Goal: Task Accomplishment & Management: Complete application form

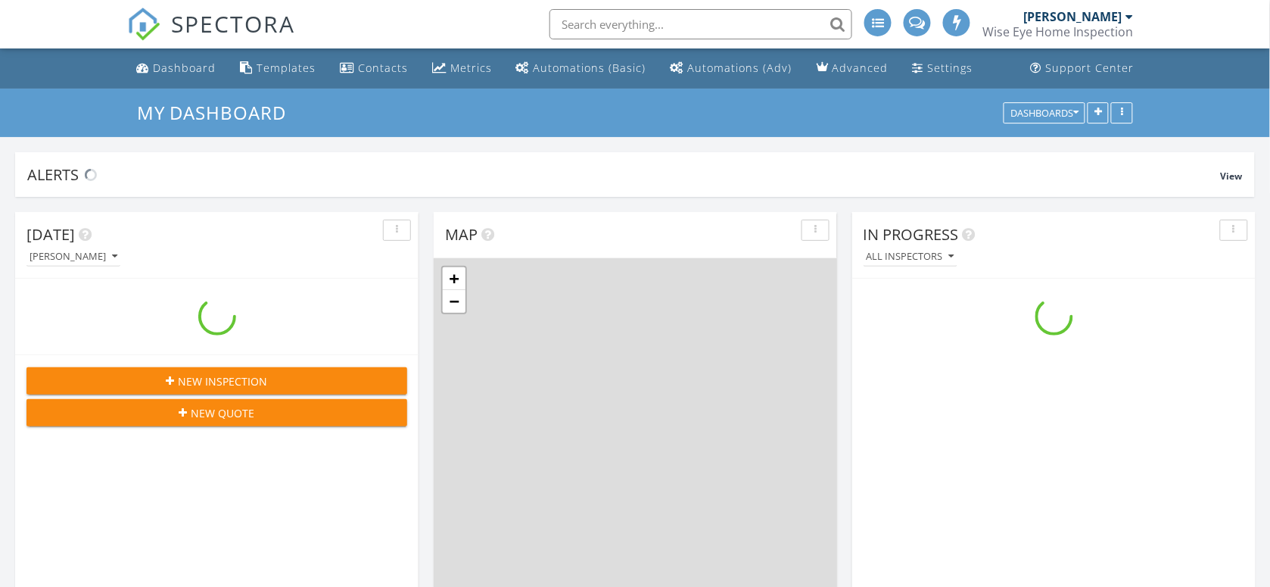
scroll to position [1406, 1300]
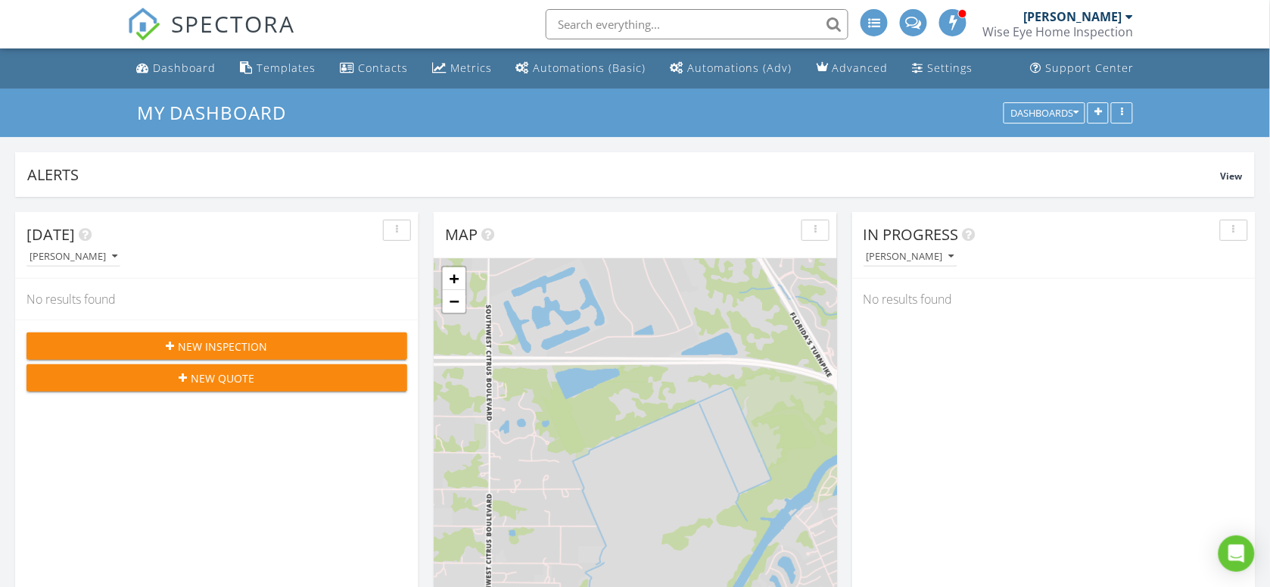
click at [263, 345] on span "New Inspection" at bounding box center [223, 346] width 89 height 16
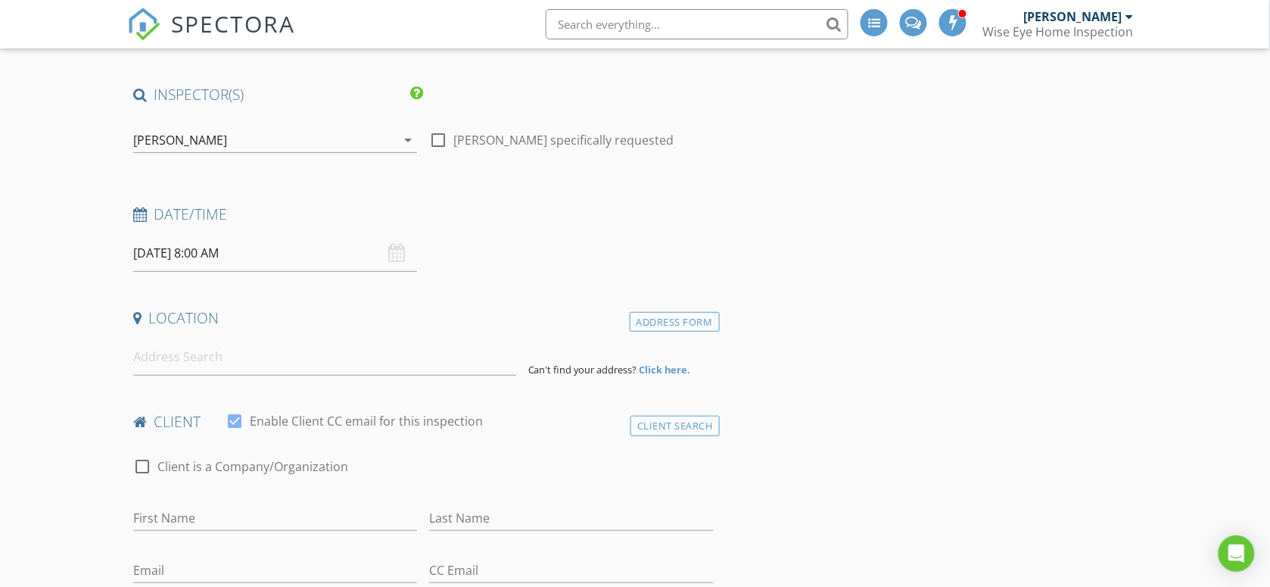
scroll to position [95, 0]
click at [195, 248] on input "[DATE] 8:00 AM" at bounding box center [275, 249] width 285 height 37
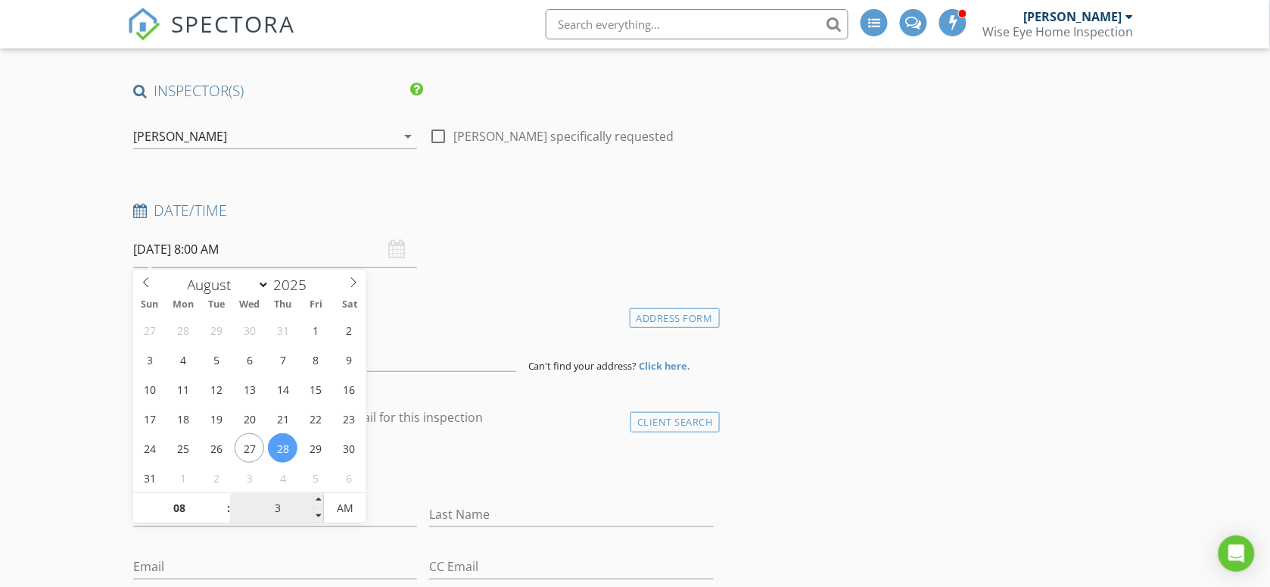
type input "30"
type input "[DATE] 8:30 AM"
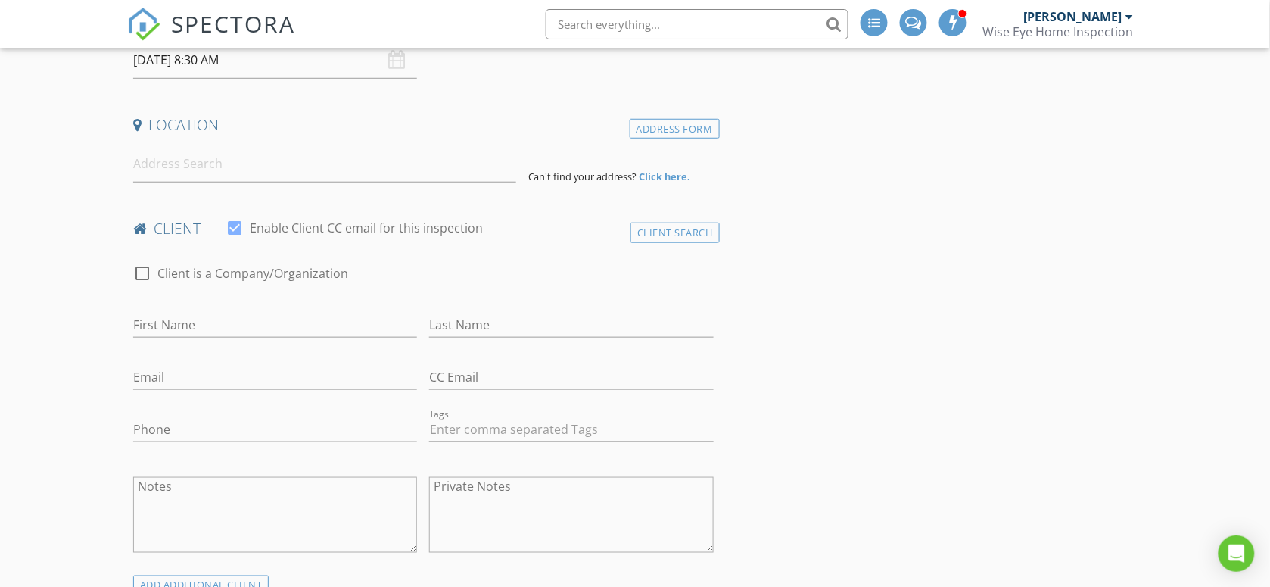
scroll to position [378, 0]
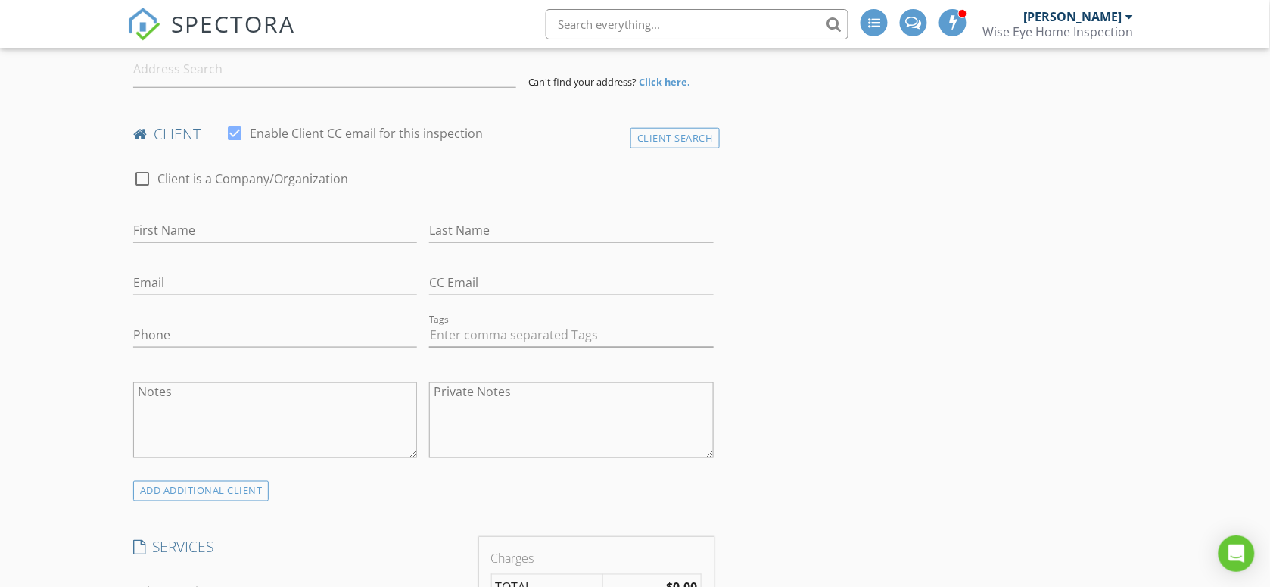
click at [142, 178] on div at bounding box center [142, 179] width 26 height 26
checkbox input "true"
click at [195, 229] on input "Enable Client CC email for this inspection" at bounding box center [423, 230] width 581 height 25
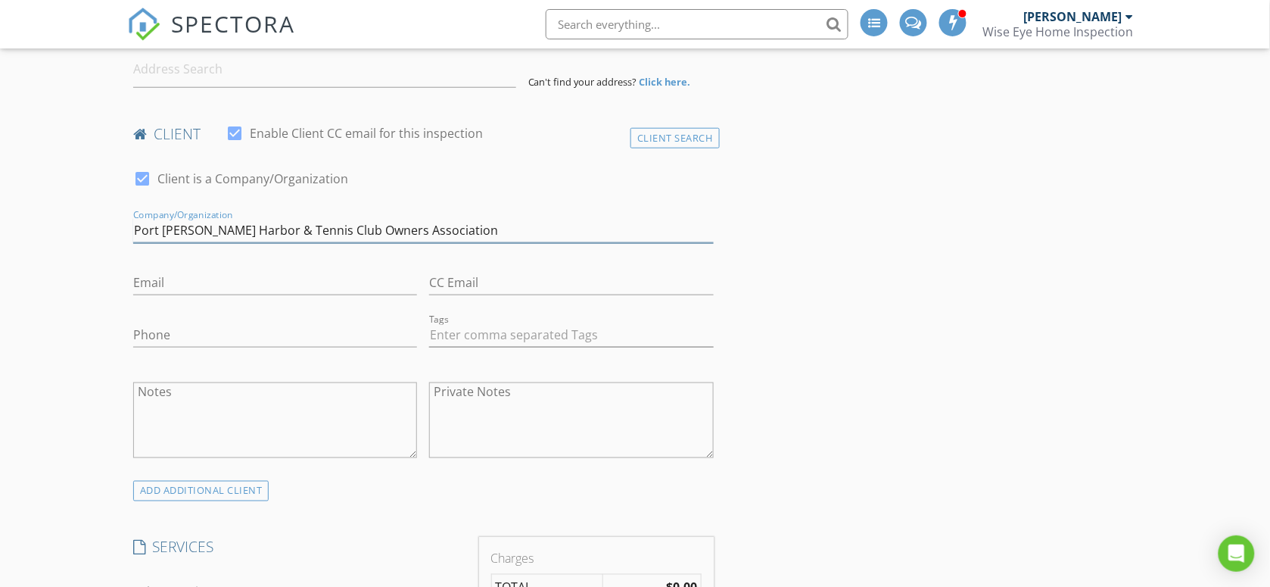
type input "Port [PERSON_NAME] Harbor & Tennis Club Owners Association"
click at [224, 290] on input "Email" at bounding box center [275, 282] width 285 height 25
type input "[EMAIL_ADDRESS][DOMAIN_NAME]"
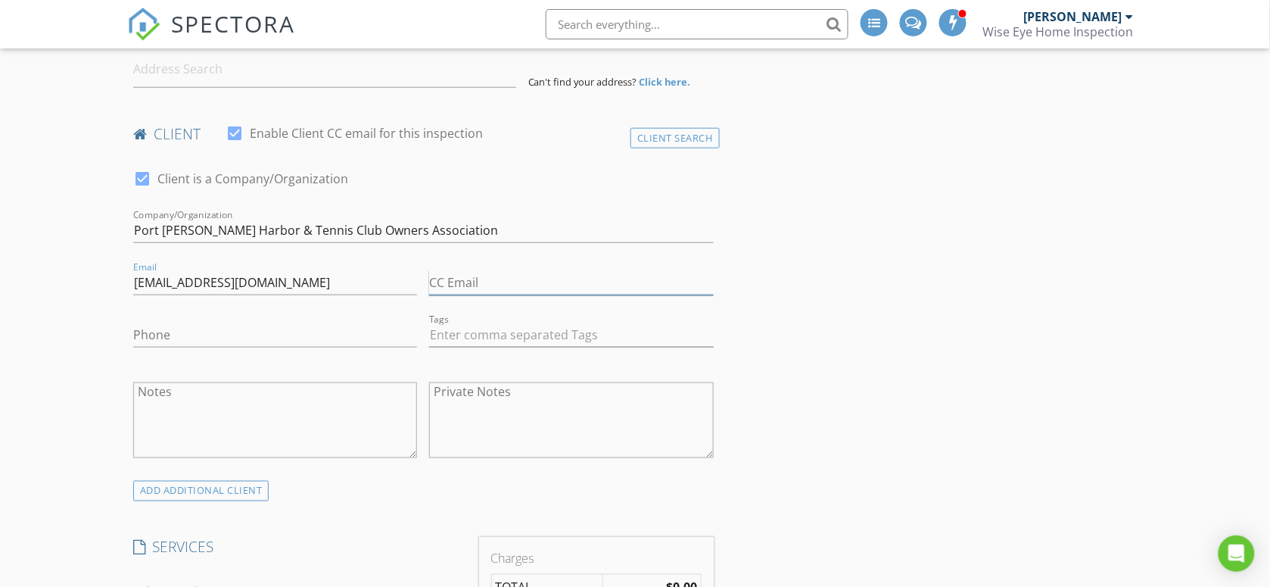
type input "[EMAIL_ADDRESS][DOMAIN_NAME]"
type input "772-200-1067"
drag, startPoint x: 609, startPoint y: 279, endPoint x: 419, endPoint y: 284, distance: 190.8
click at [419, 284] on div "check_box Client is a Company/Organization Company/Organization Port Sewell Har…" at bounding box center [423, 319] width 593 height 330
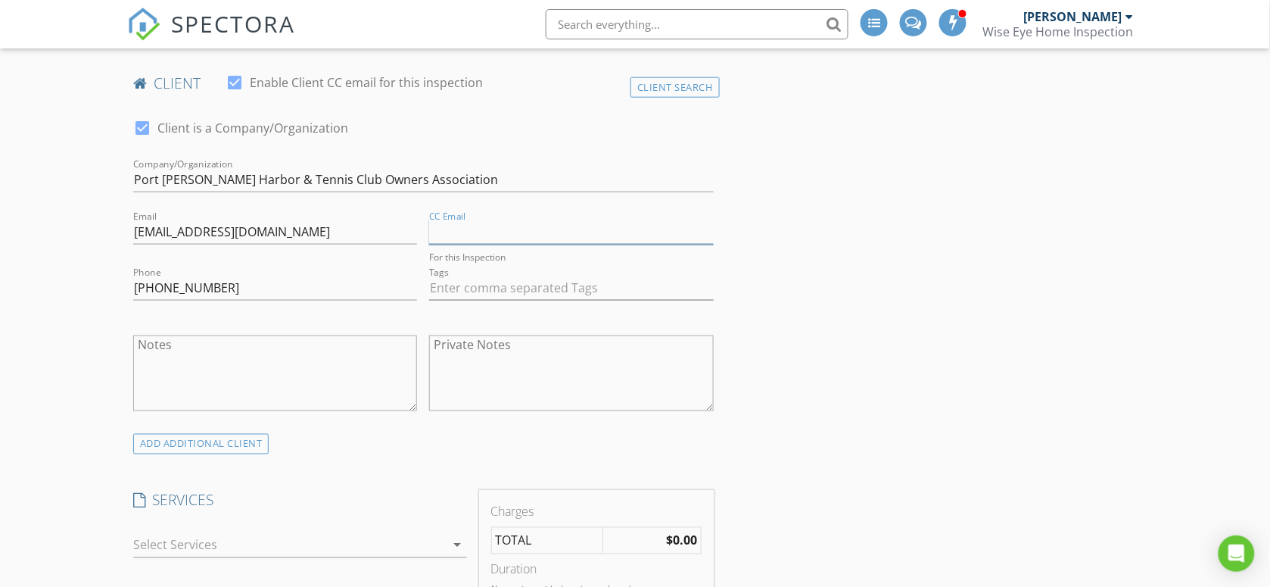
scroll to position [473, 0]
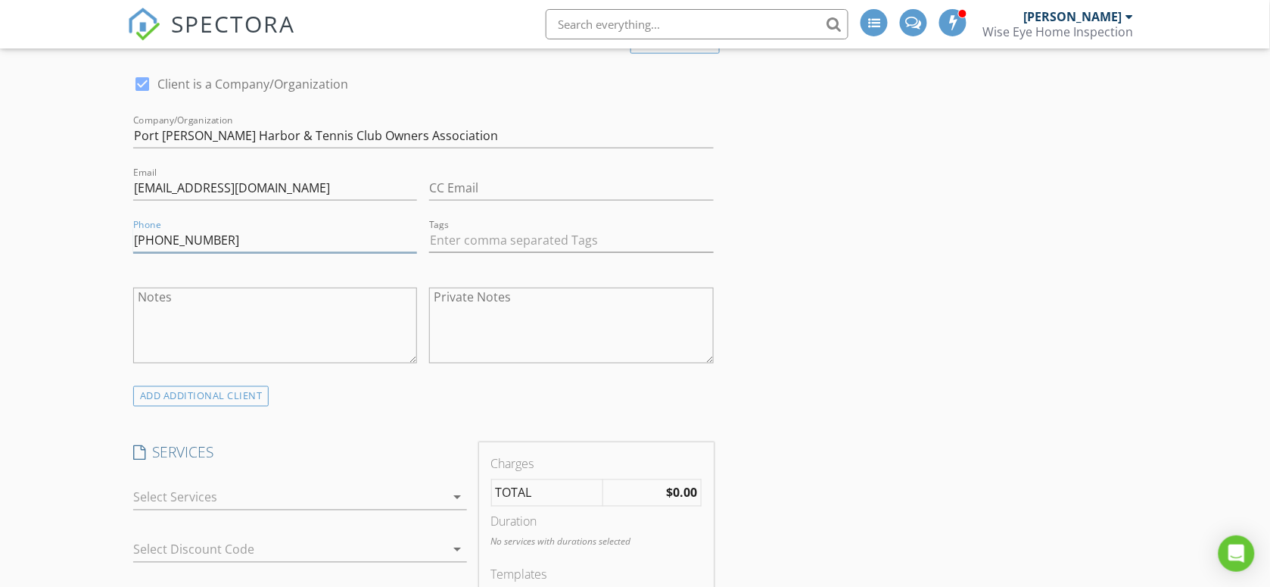
drag, startPoint x: 225, startPoint y: 248, endPoint x: 133, endPoint y: 236, distance: 92.3
click at [131, 238] on div "Phone 772-200-1067" at bounding box center [275, 242] width 297 height 52
type input "[PHONE_NUMBER]"
click at [240, 501] on div at bounding box center [289, 497] width 313 height 24
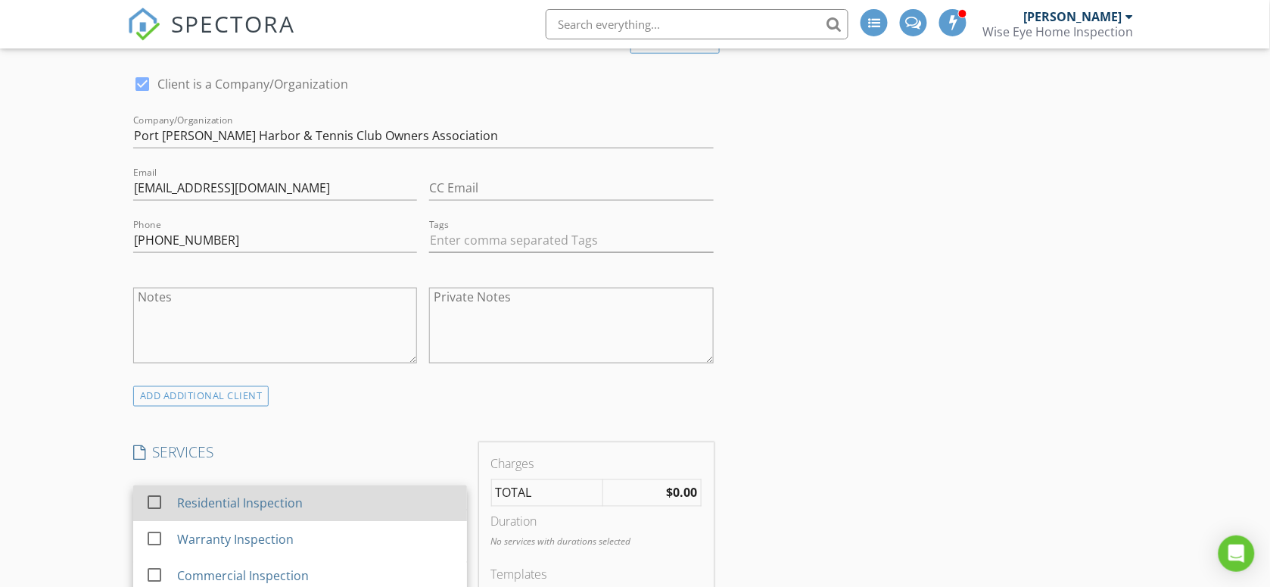
scroll to position [95, 0]
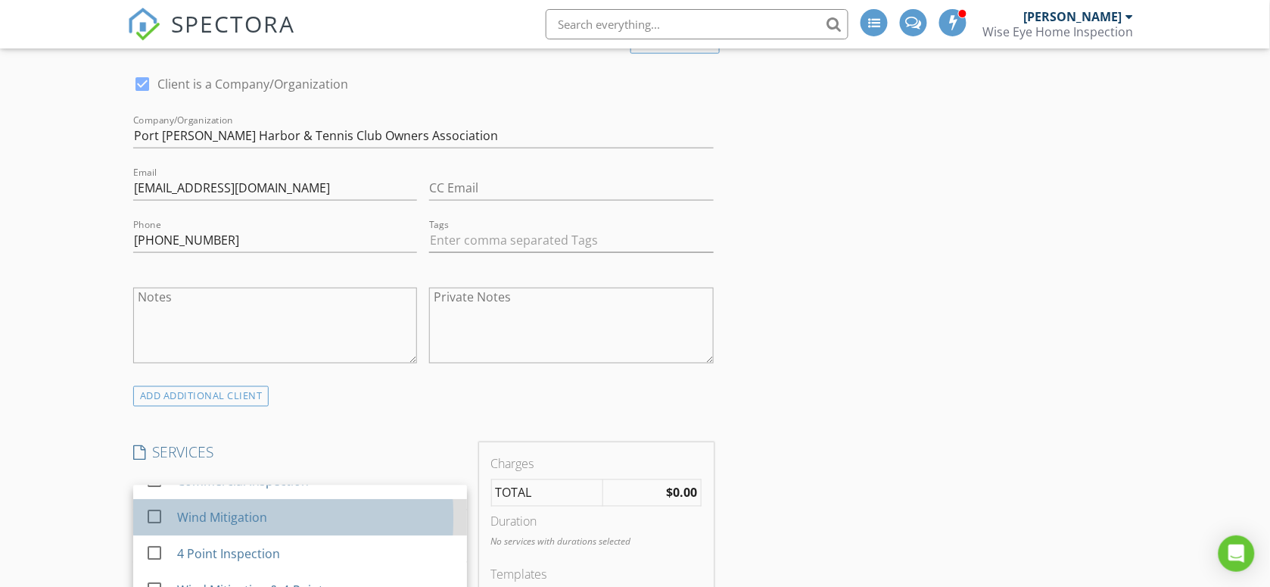
click at [254, 521] on div "Wind Mitigation" at bounding box center [222, 518] width 90 height 18
checkbox input "false"
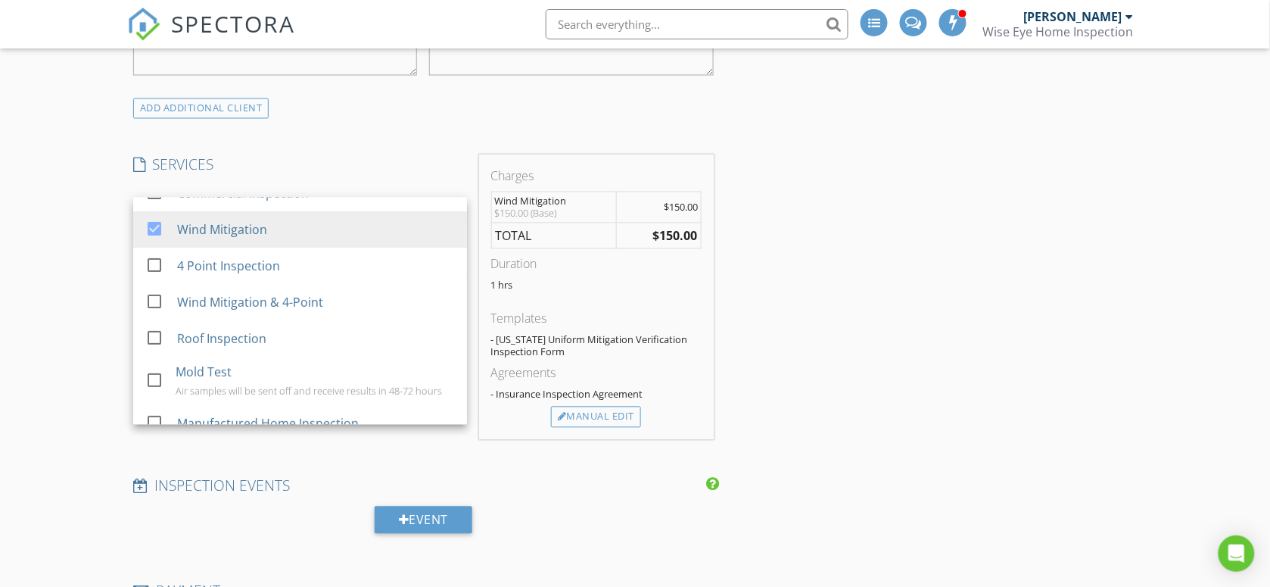
scroll to position [852, 0]
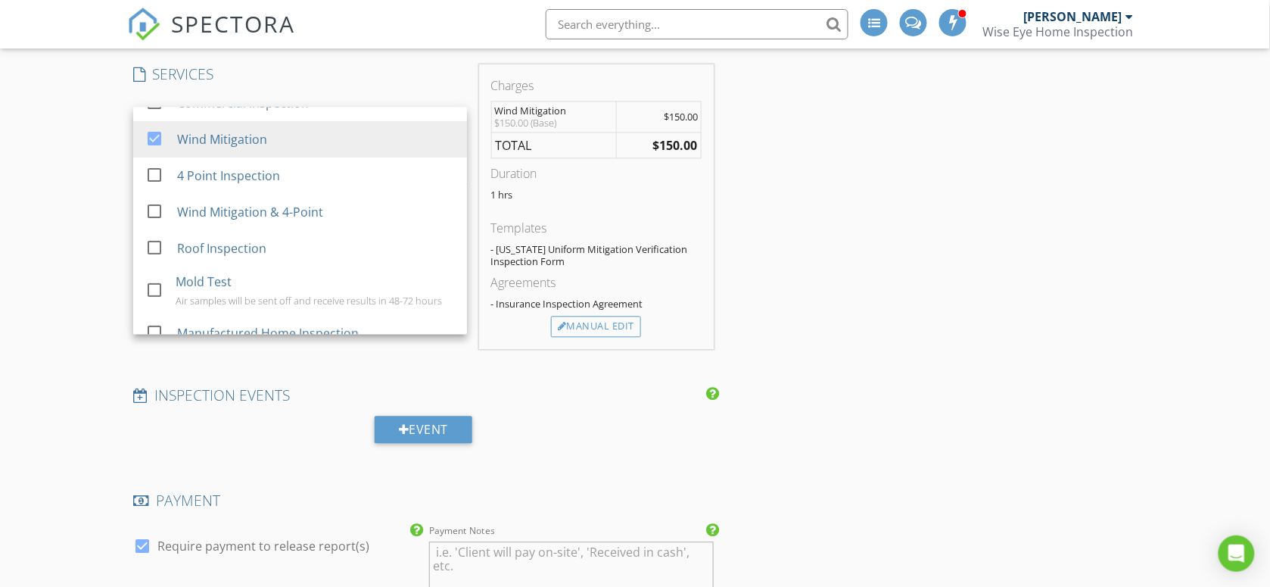
click at [786, 420] on div "INSPECTOR(S) check_box Andrew Sanvido PRIMARY Andrew Sanvido arrow_drop_down ch…" at bounding box center [635, 580] width 1016 height 2512
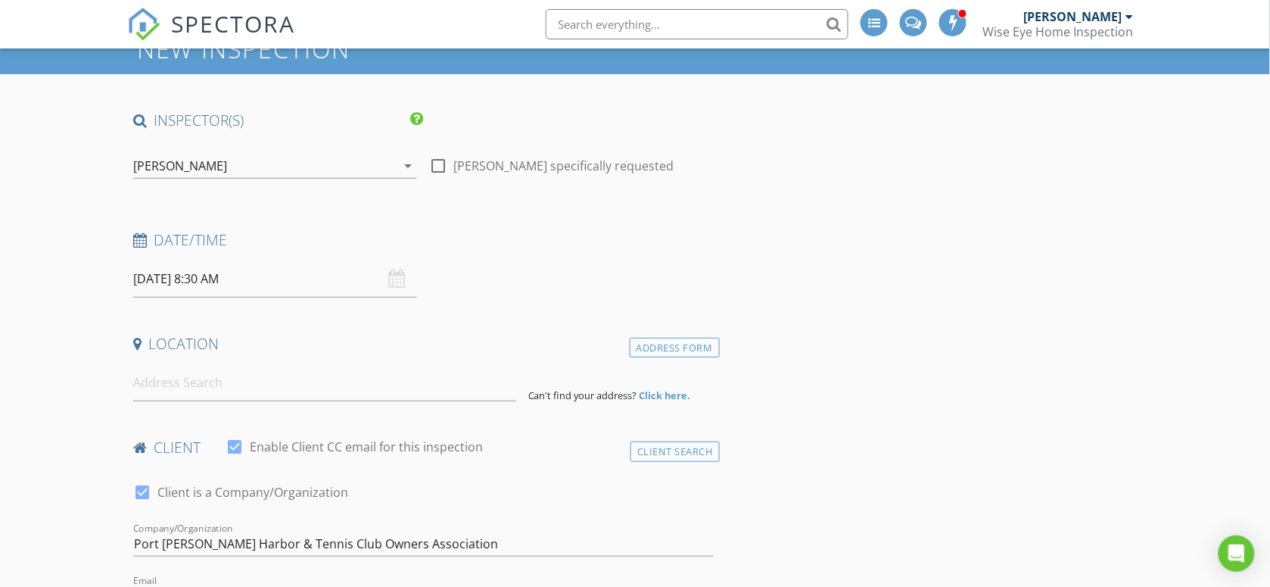
scroll to position [95, 0]
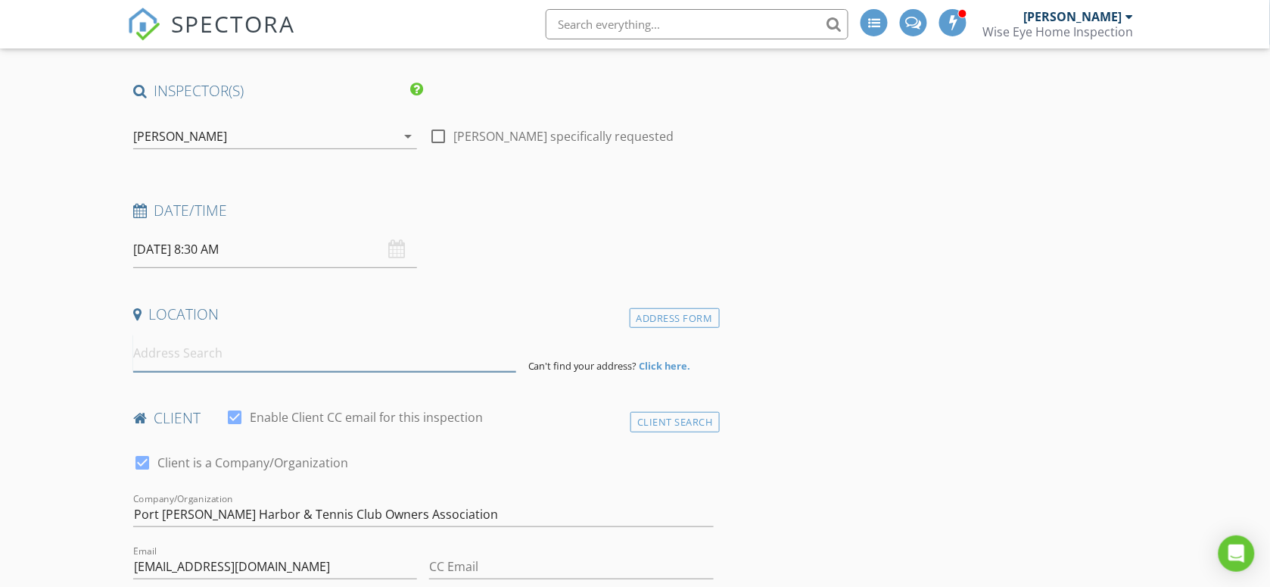
click at [202, 368] on input at bounding box center [324, 353] width 383 height 37
type input "3462 Southeast Micanopy Terrace, Stuart, FL, USA"
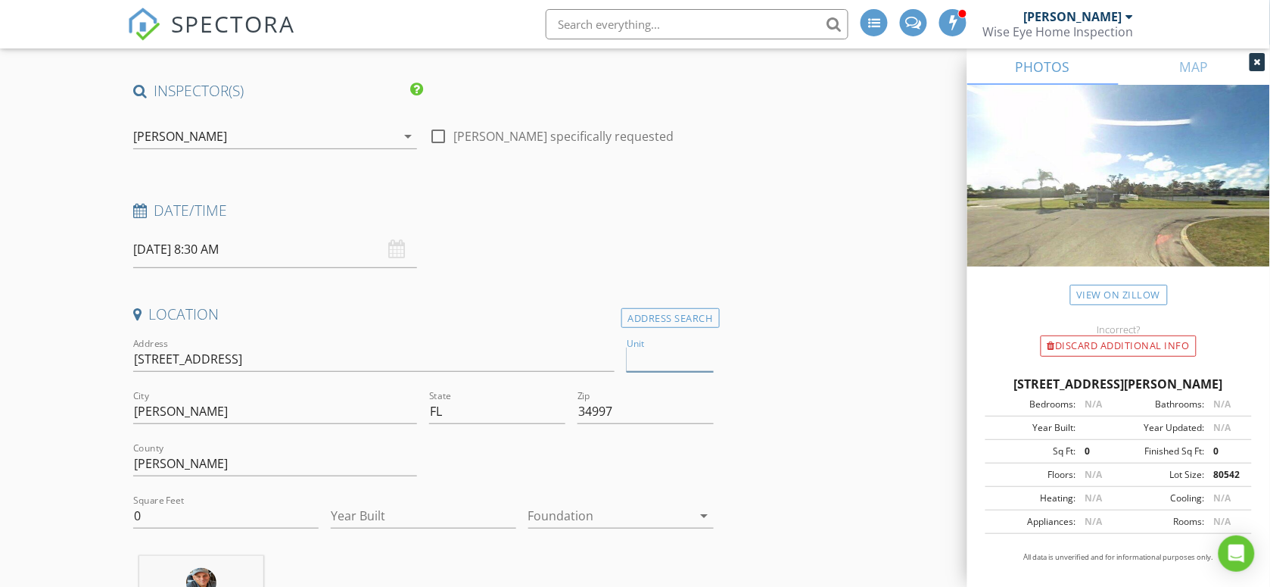
click at [645, 356] on input "Unit" at bounding box center [670, 359] width 87 height 25
type input "Club House"
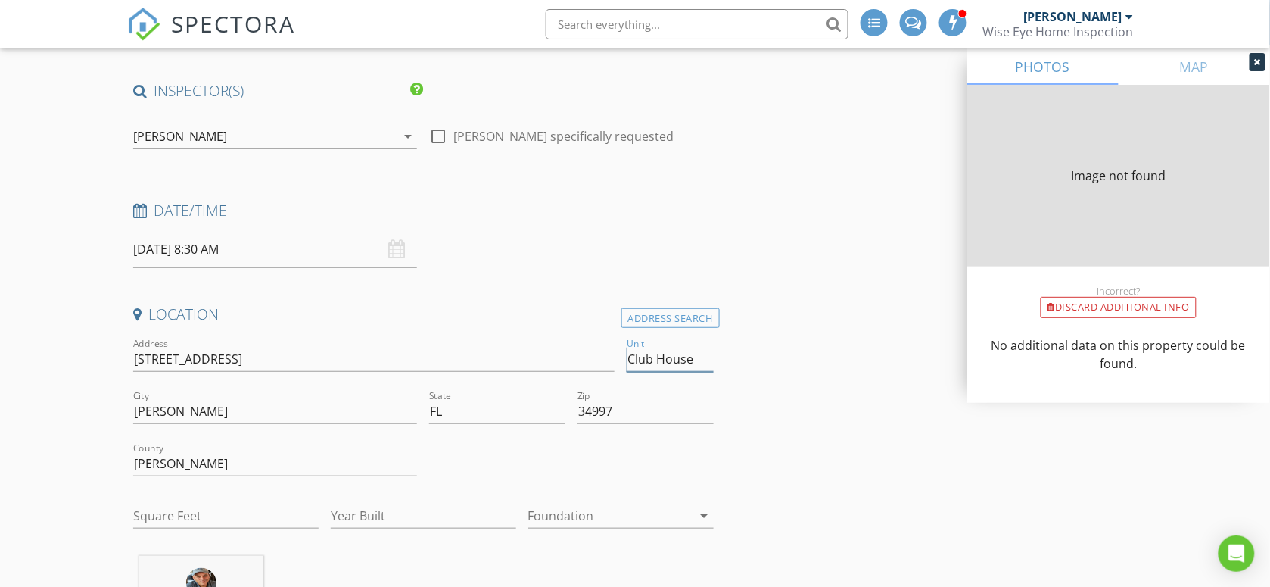
type input "0"
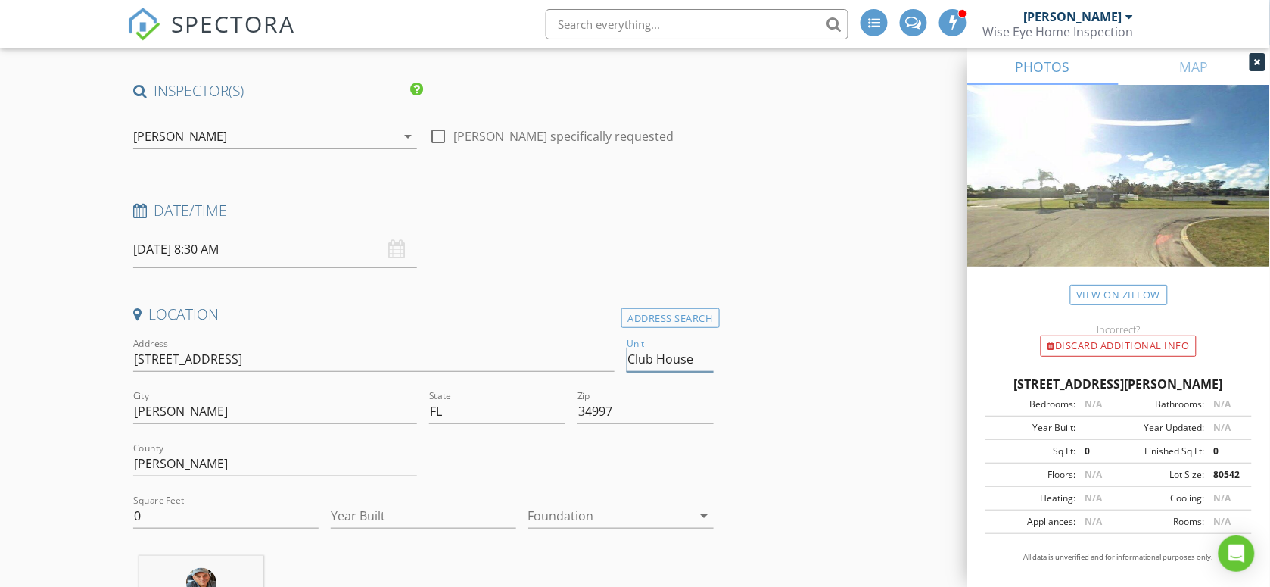
type input "Club House"
click at [659, 516] on div at bounding box center [610, 515] width 164 height 24
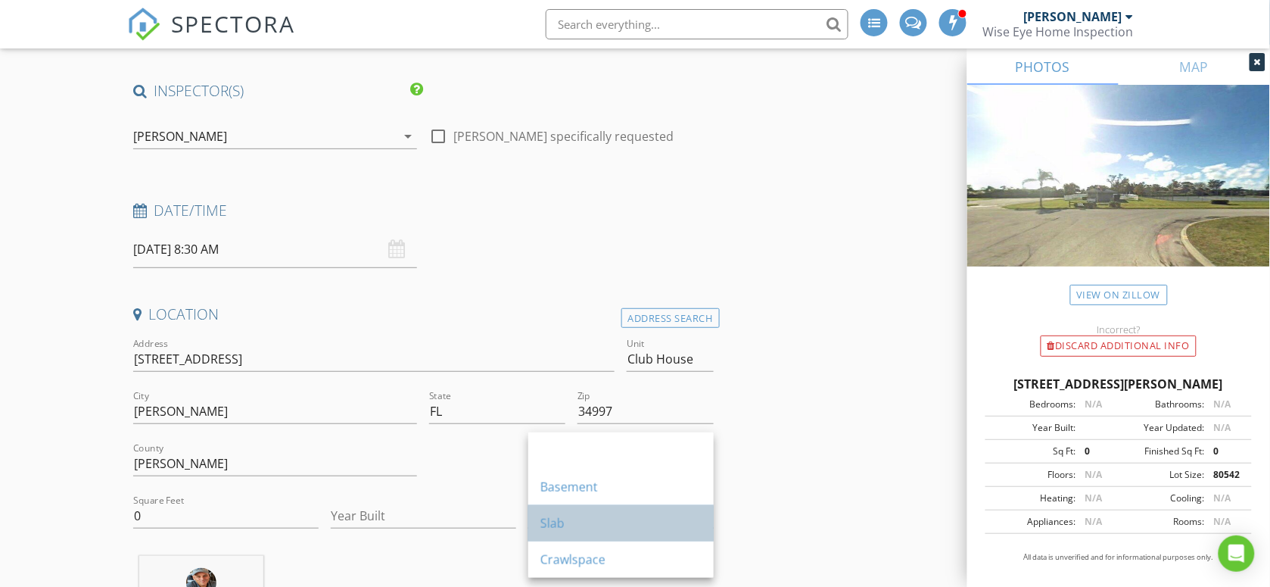
click at [625, 527] on div "Slab" at bounding box center [620, 523] width 161 height 18
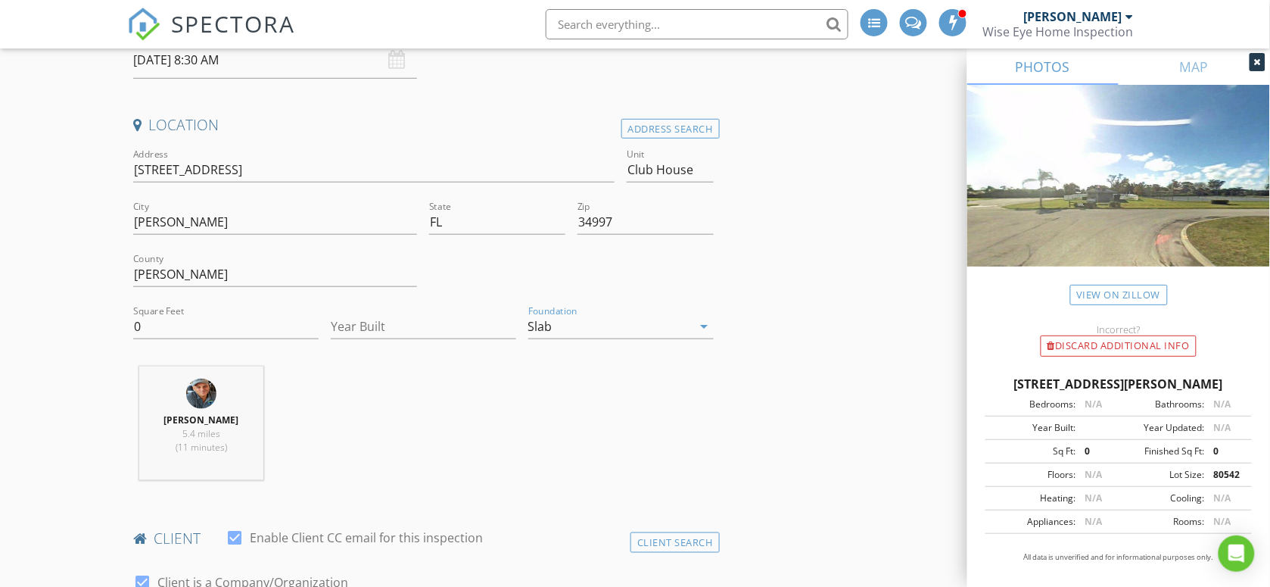
scroll to position [189, 0]
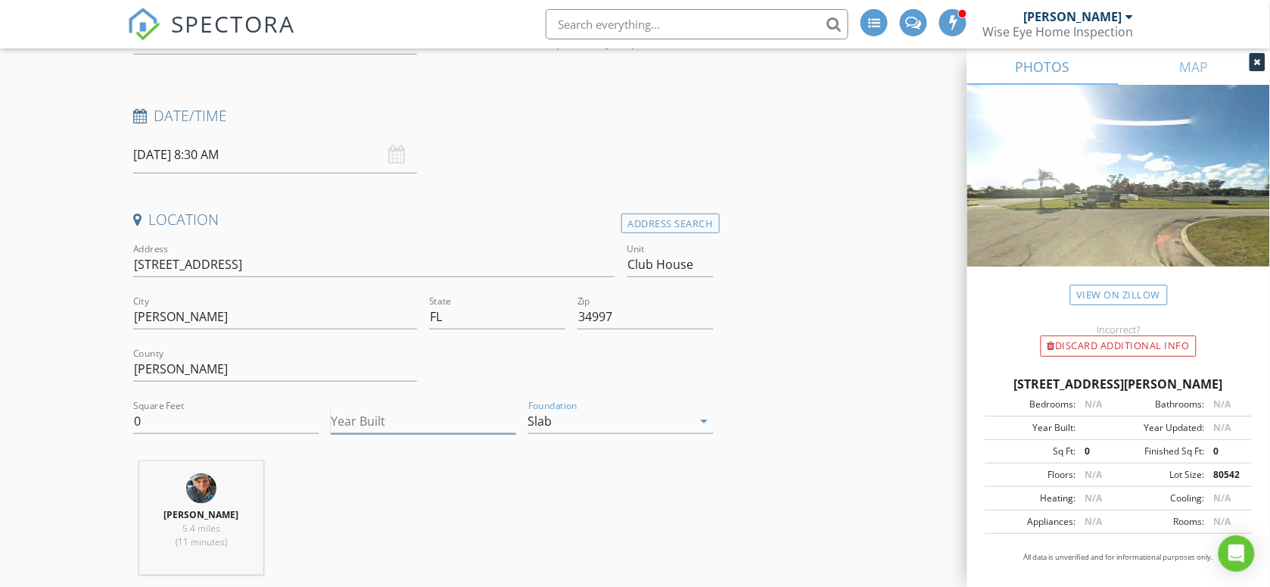
click at [383, 426] on input "Year Built" at bounding box center [423, 421] width 185 height 25
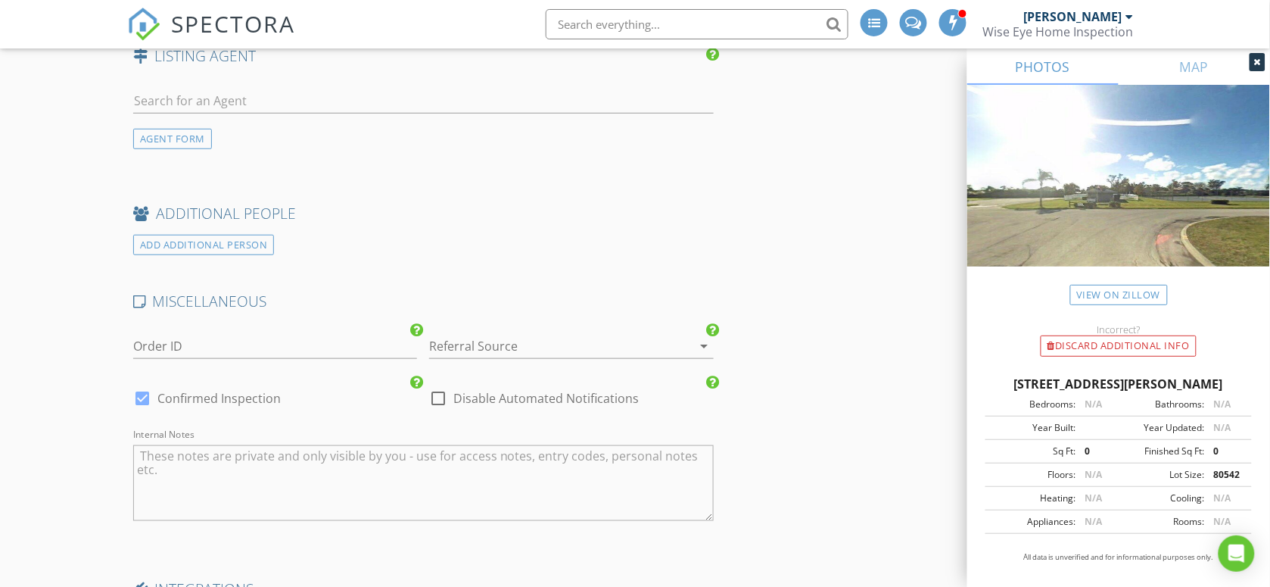
scroll to position [1987, 0]
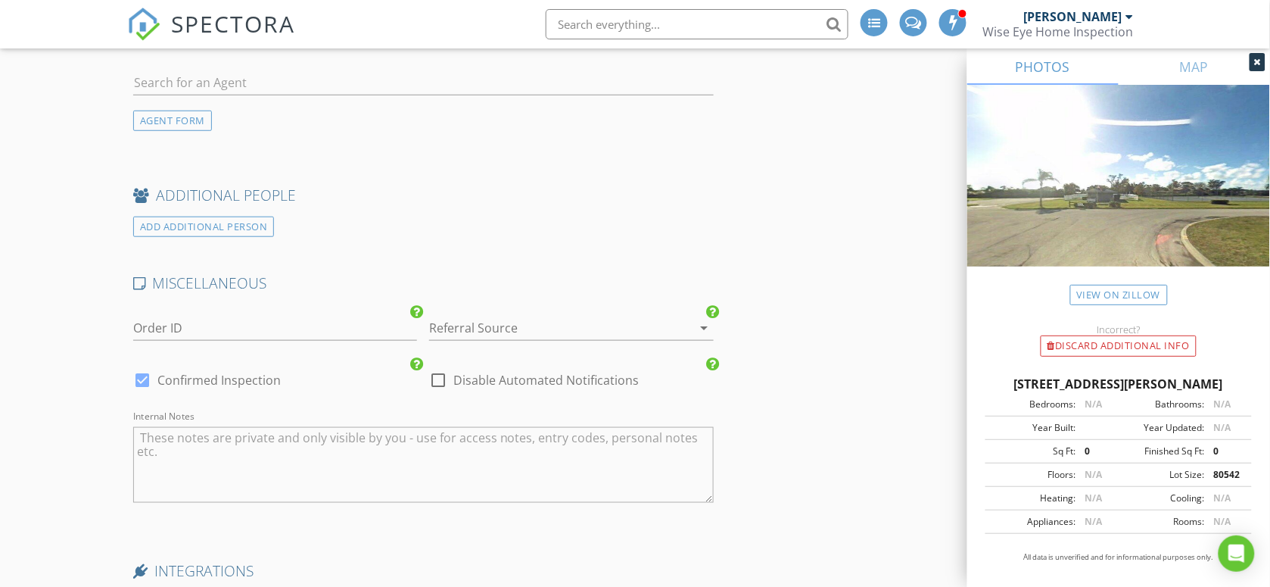
type input "1980"
click at [501, 326] on div at bounding box center [550, 328] width 242 height 24
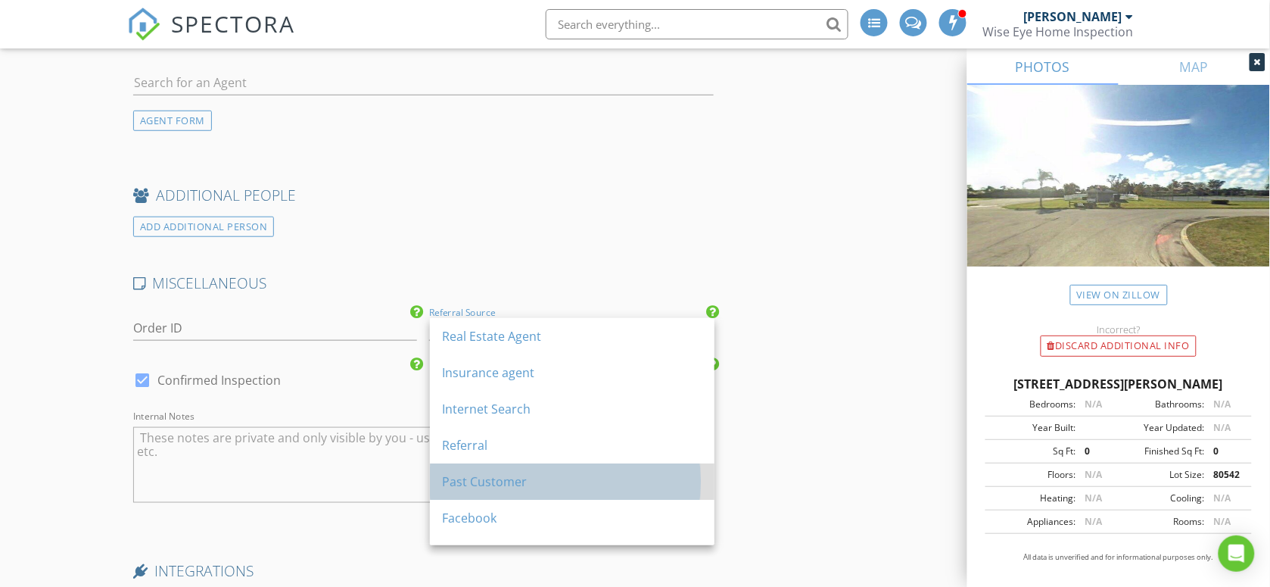
click at [500, 481] on div "Past Customer" at bounding box center [572, 481] width 260 height 18
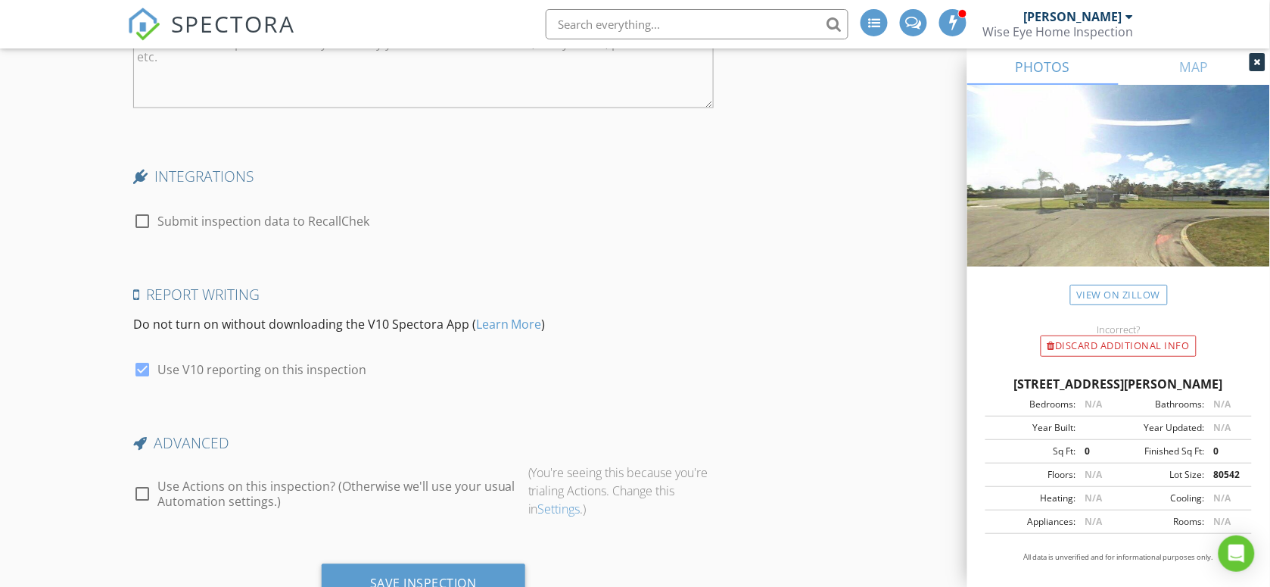
scroll to position [2449, 0]
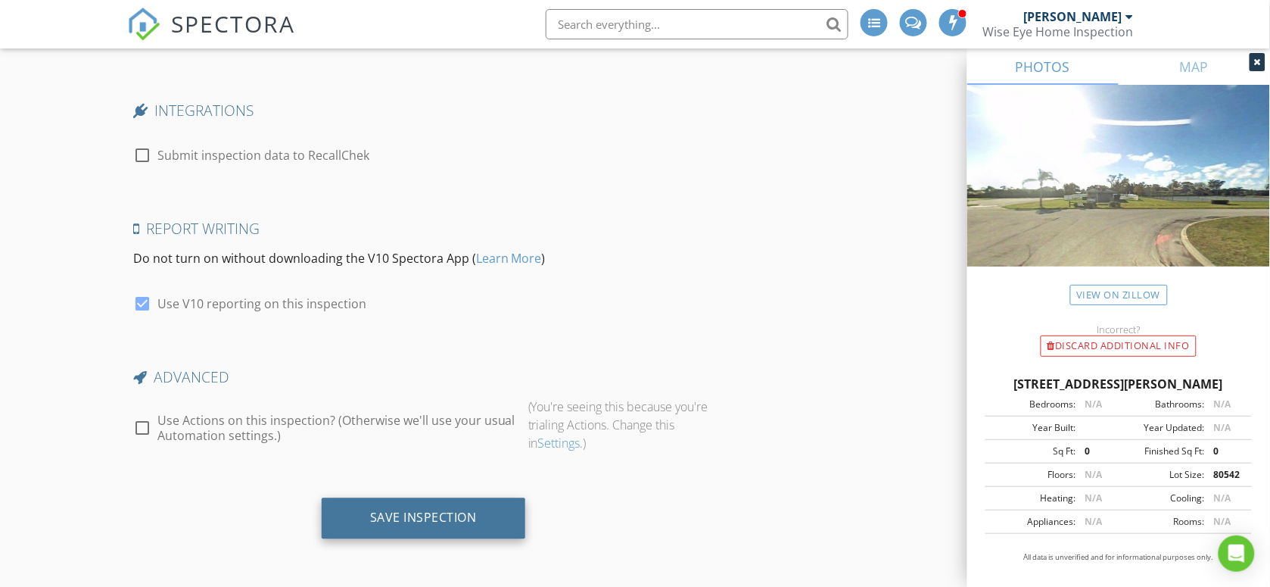
click at [445, 517] on div "Save Inspection" at bounding box center [423, 517] width 107 height 15
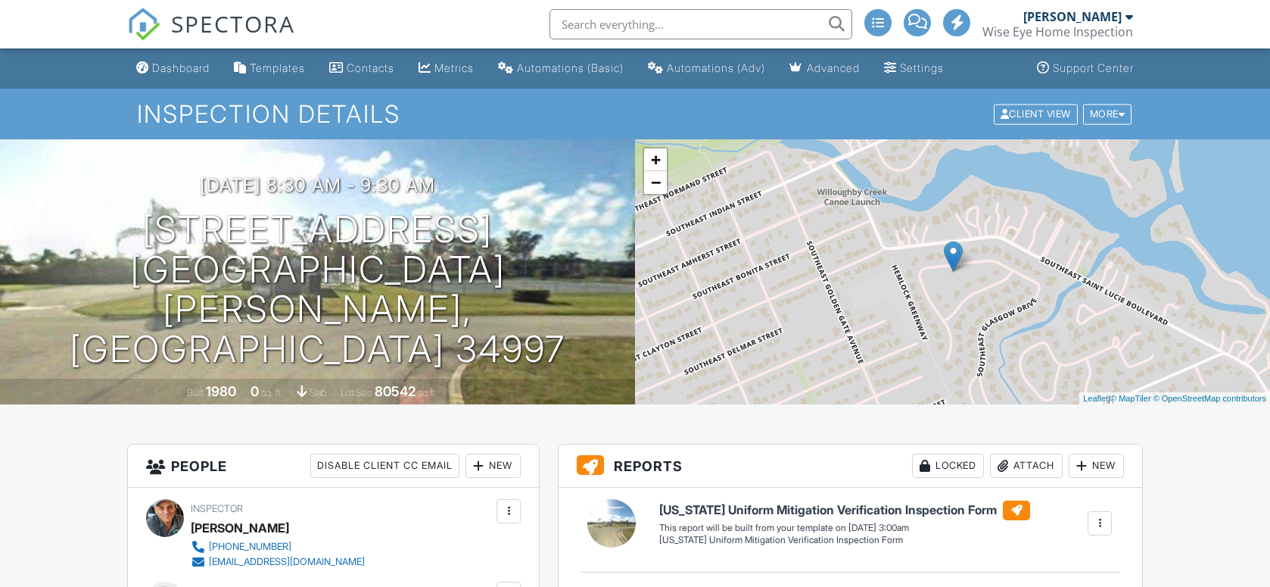
click at [1100, 515] on div at bounding box center [1099, 522] width 15 height 15
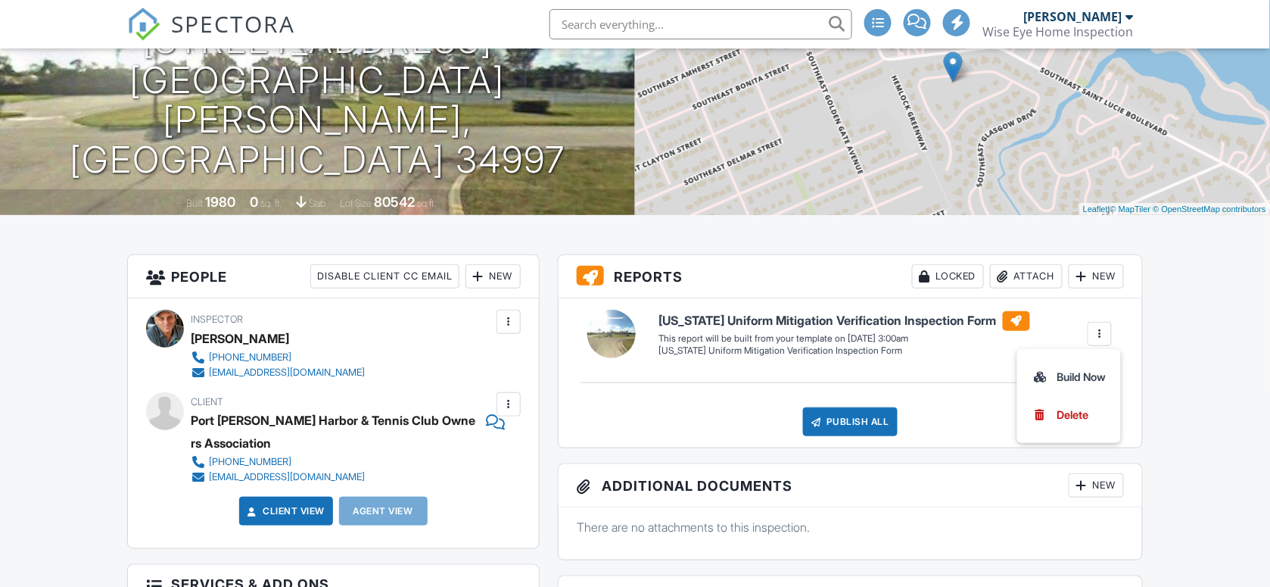
click at [1099, 337] on div at bounding box center [1099, 333] width 15 height 15
click at [1105, 335] on div at bounding box center [1099, 333] width 15 height 15
click at [1094, 372] on div "Build Now" at bounding box center [1068, 377] width 73 height 18
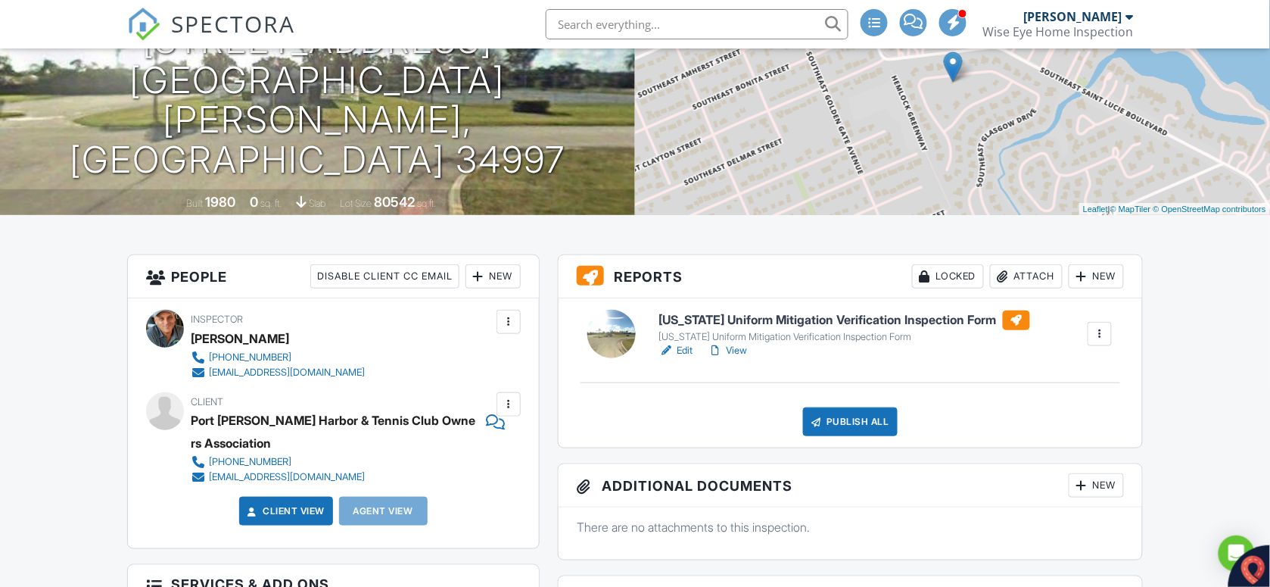
click at [685, 346] on link "Edit" at bounding box center [676, 350] width 34 height 15
